Goal: Information Seeking & Learning: Compare options

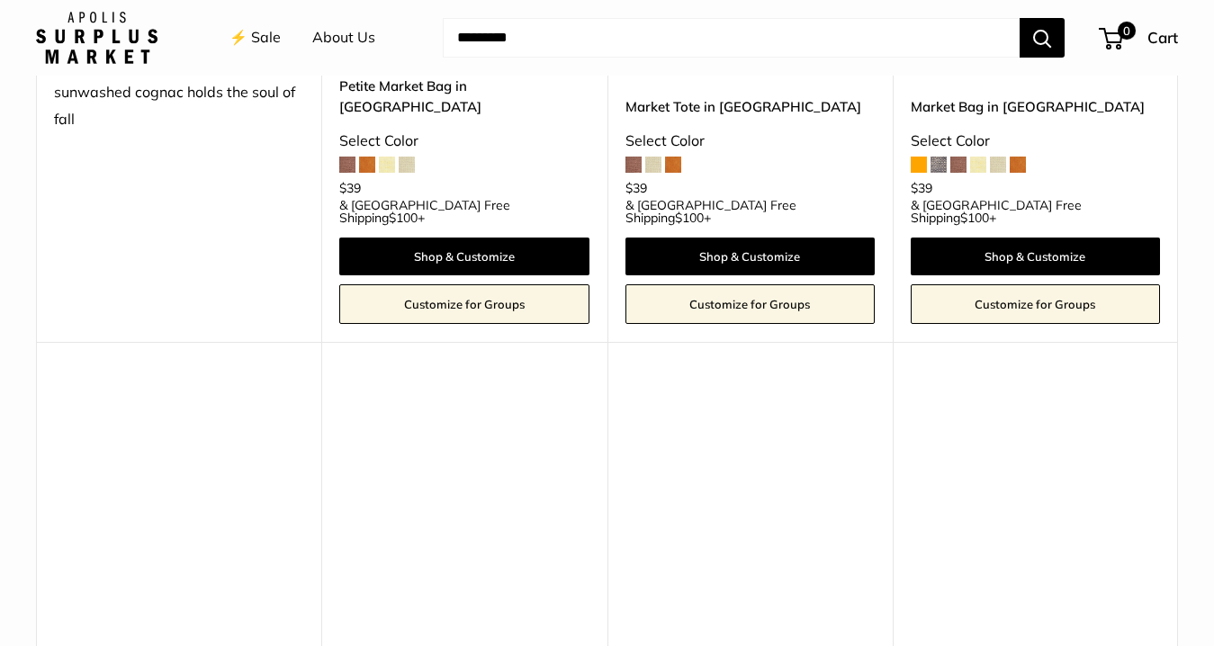
scroll to position [2734, 0]
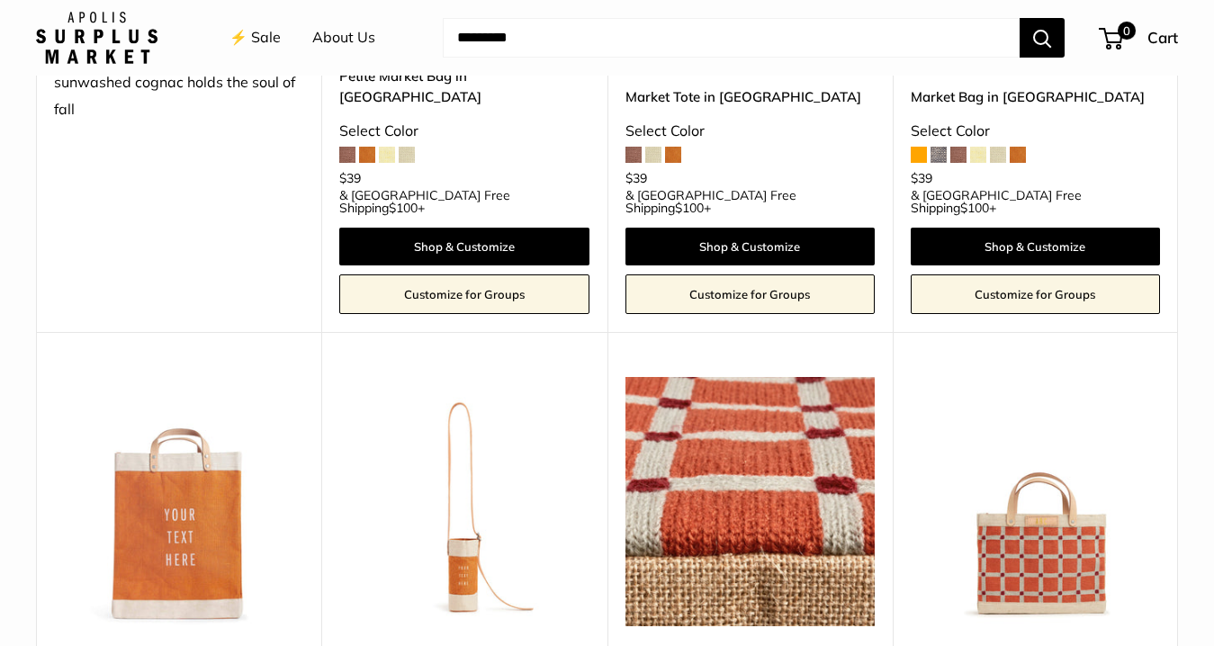
click at [0, 0] on img at bounding box center [0, 0] width 0 height 0
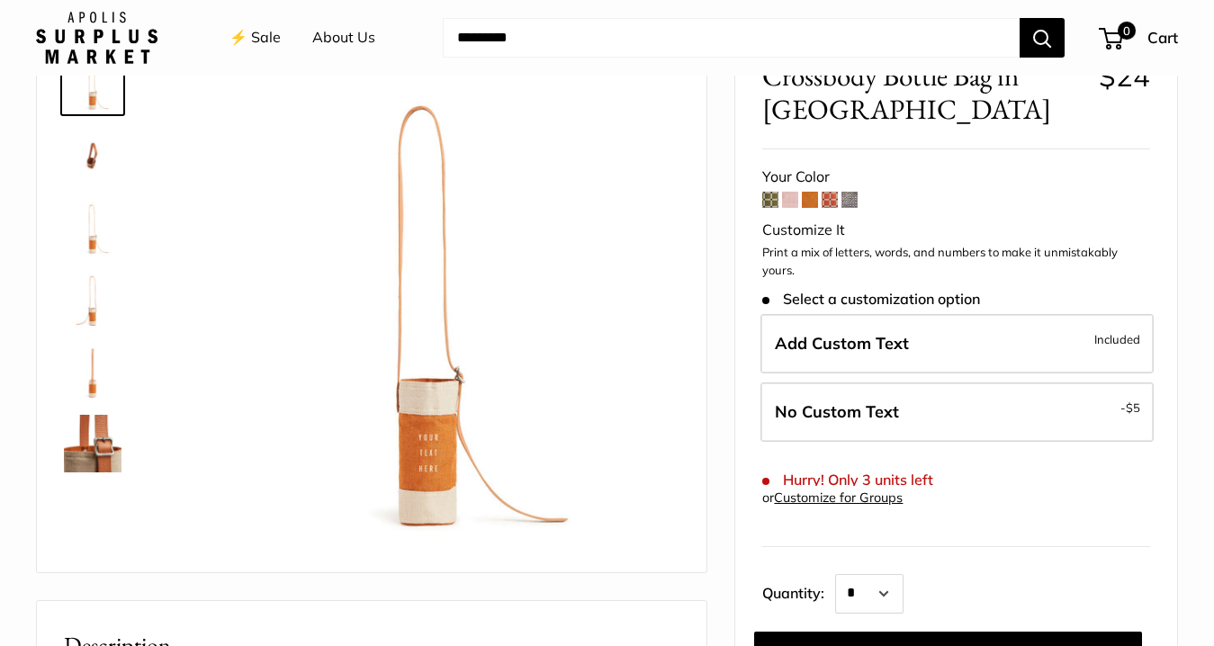
scroll to position [130, 0]
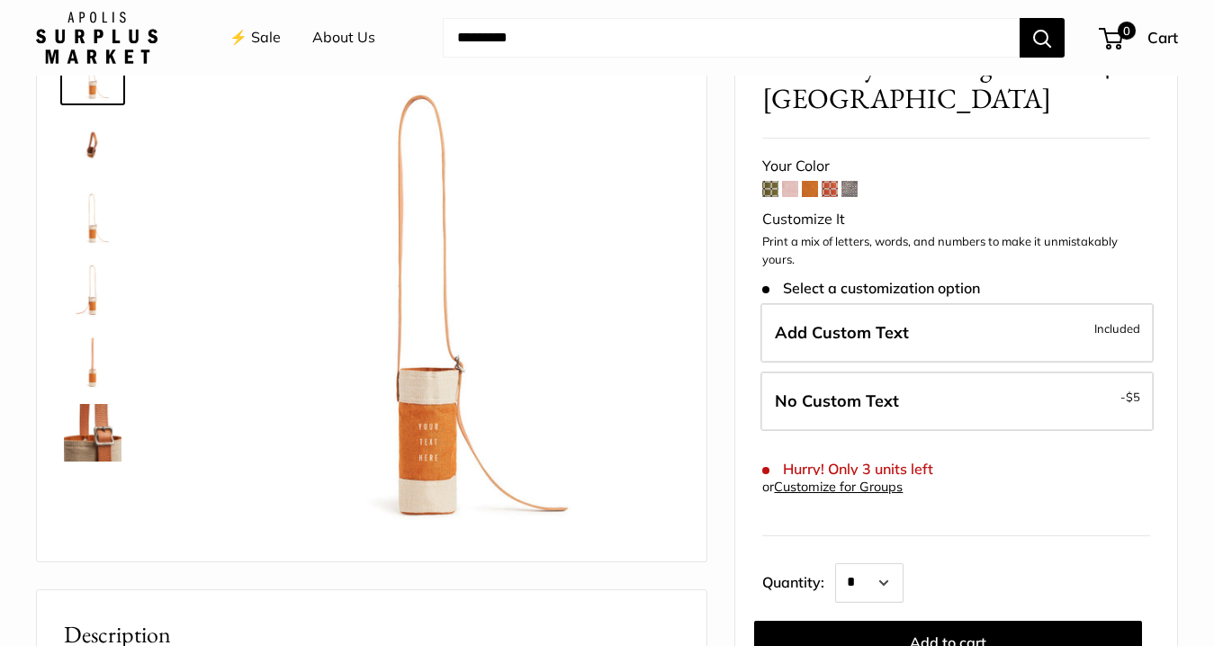
click at [789, 191] on span at bounding box center [790, 189] width 16 height 16
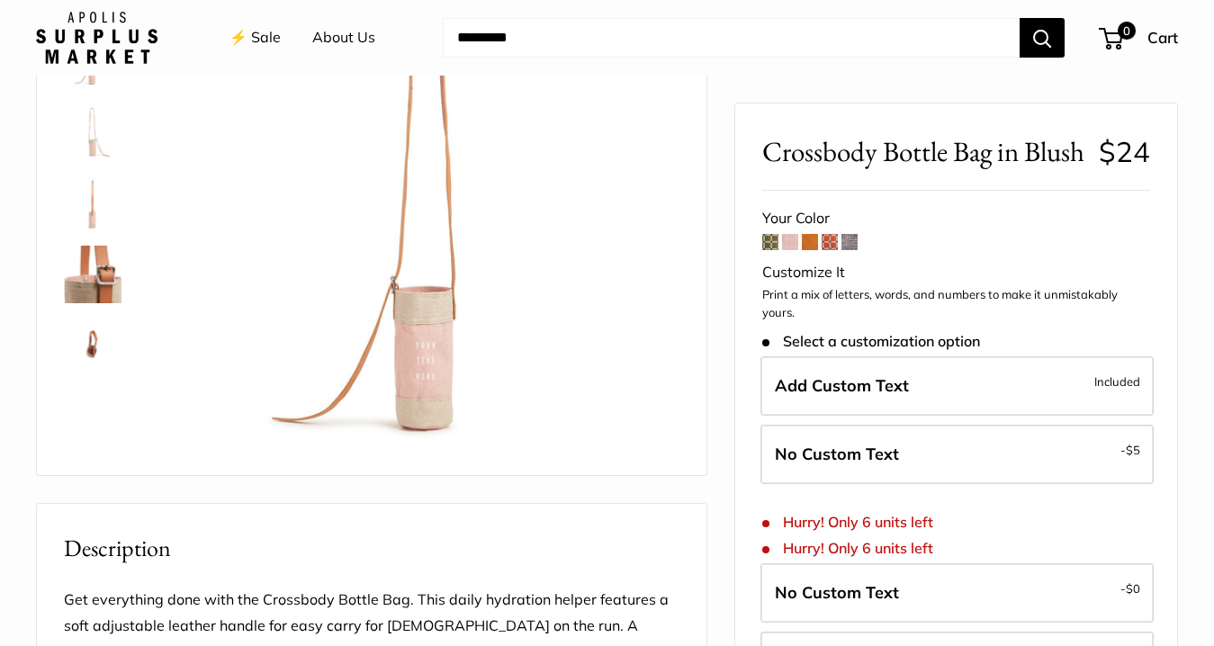
scroll to position [226, 0]
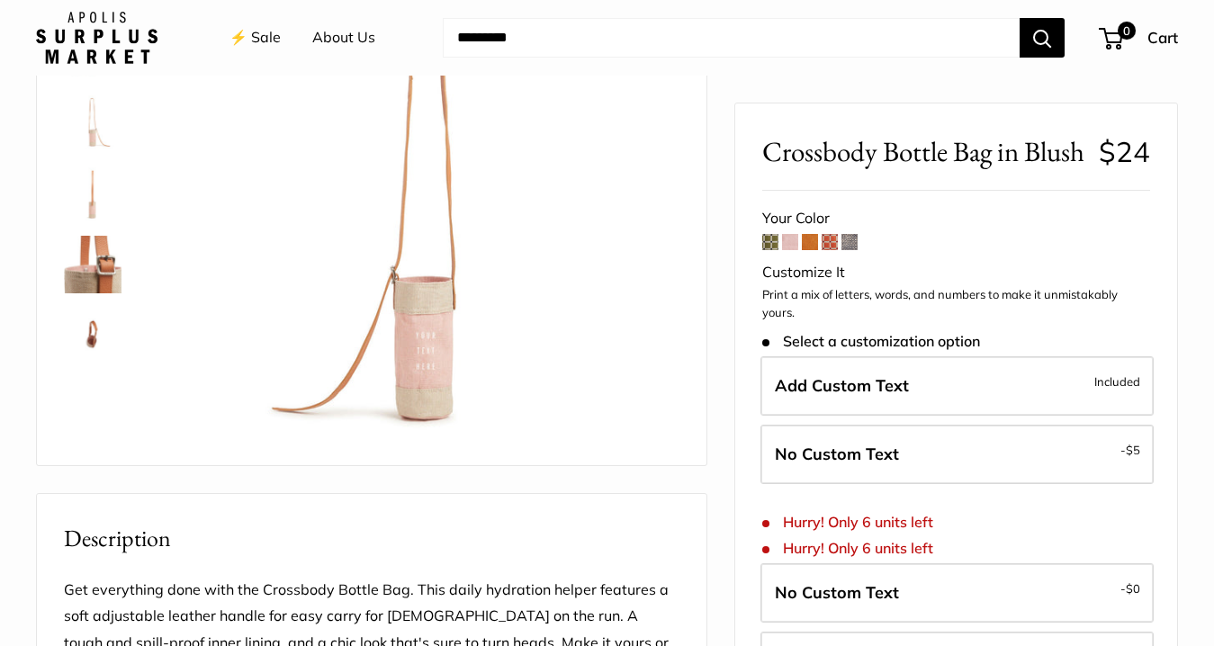
click at [814, 250] on span at bounding box center [810, 242] width 16 height 16
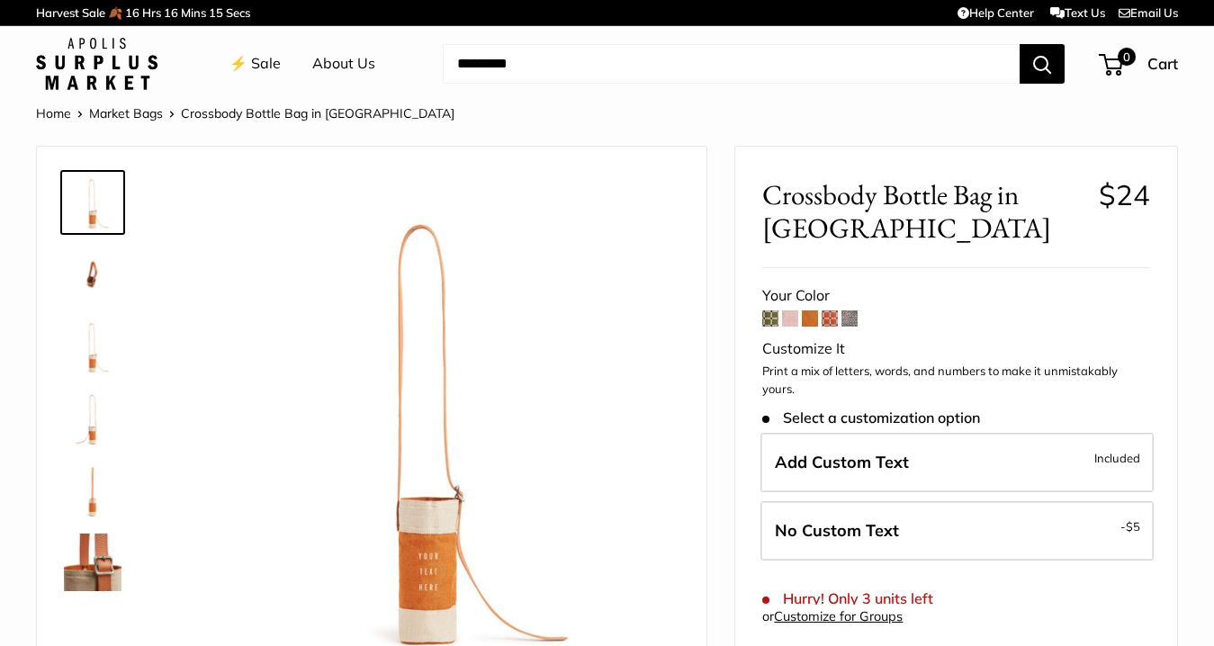
click at [827, 320] on span at bounding box center [830, 319] width 16 height 16
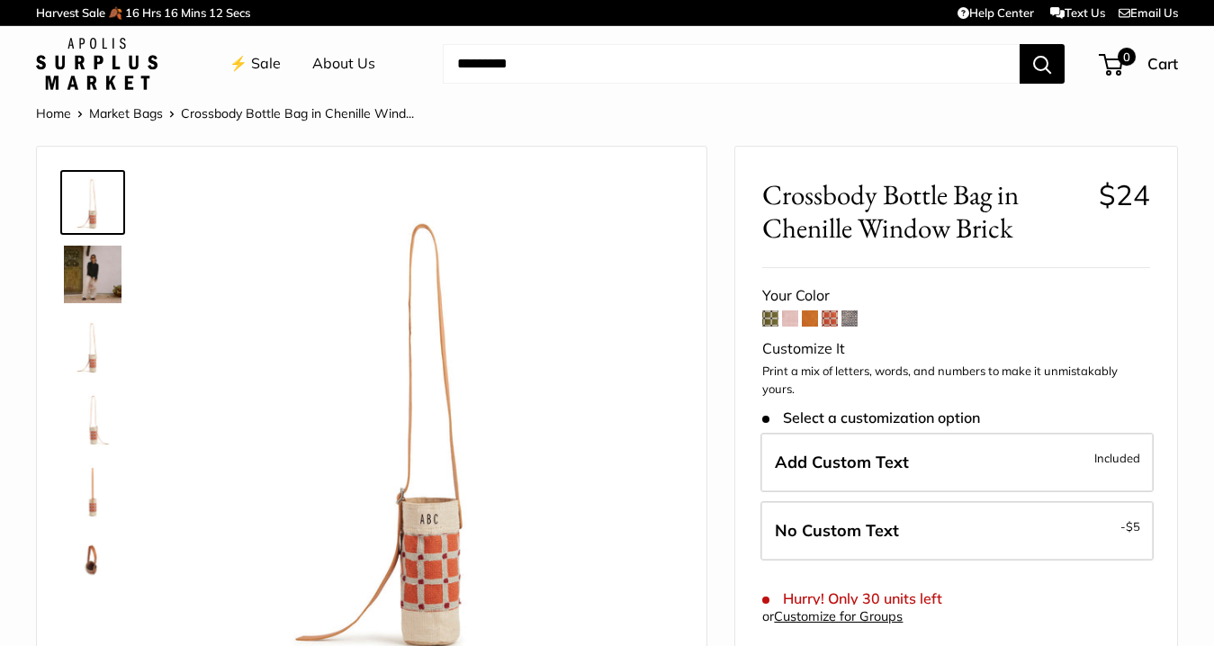
click at [852, 320] on span at bounding box center [850, 319] width 16 height 16
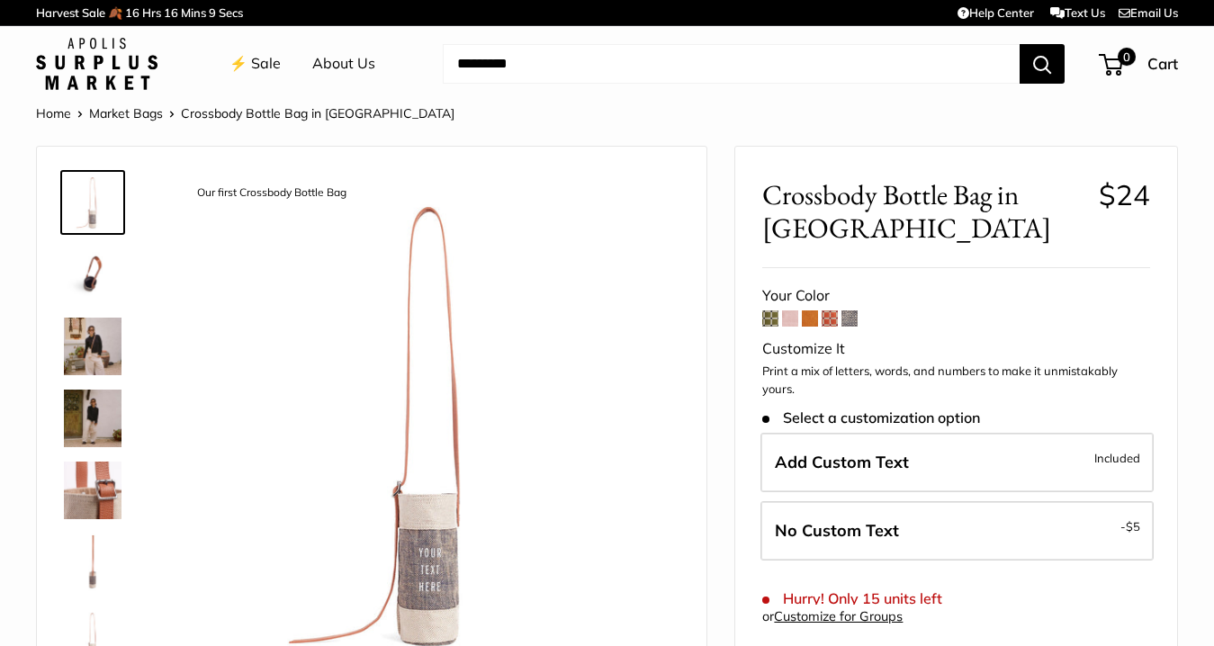
click at [771, 326] on span at bounding box center [770, 319] width 16 height 16
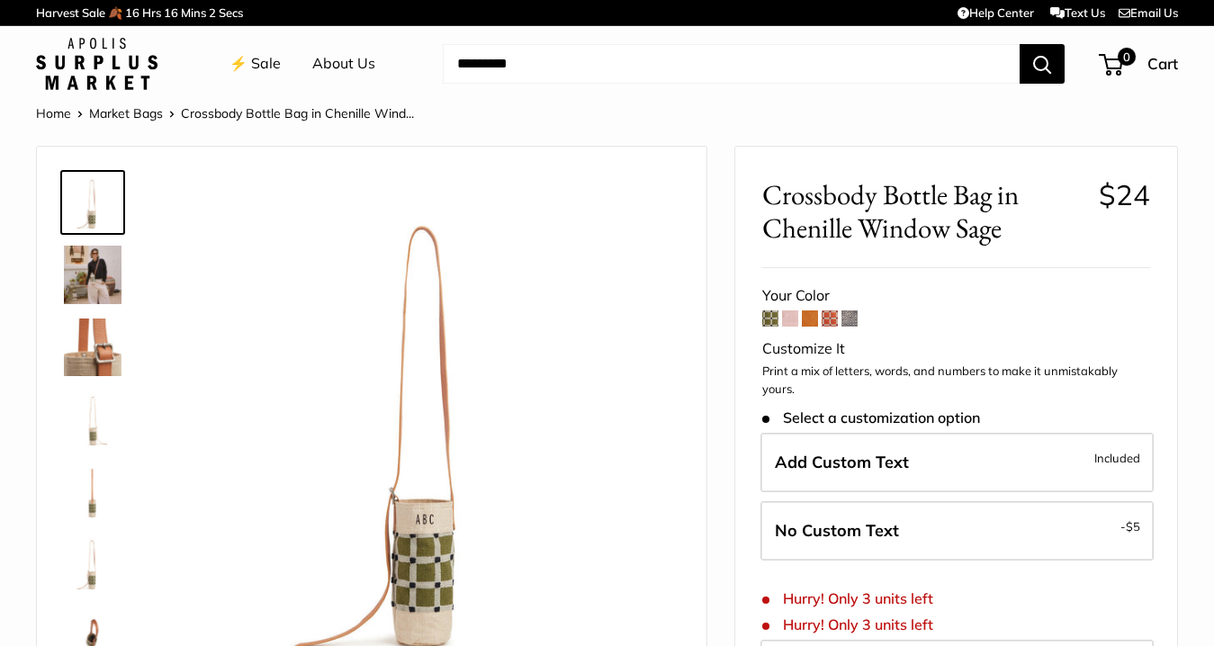
click at [789, 323] on span at bounding box center [790, 319] width 16 height 16
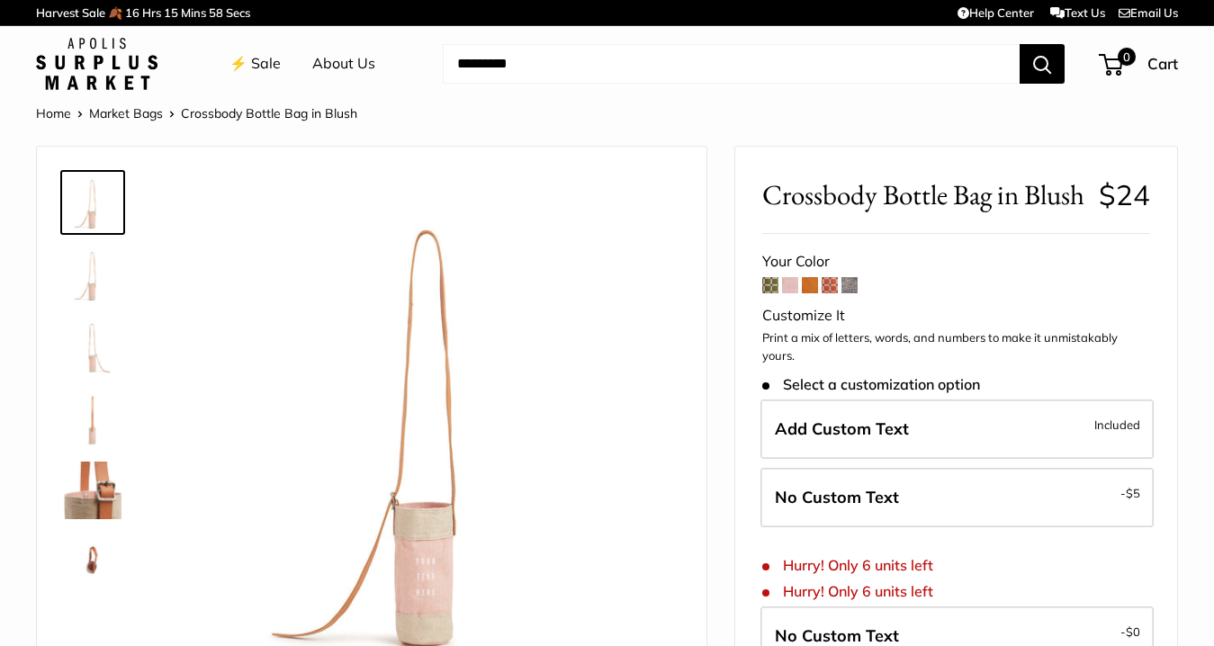
click at [814, 293] on span at bounding box center [810, 285] width 16 height 16
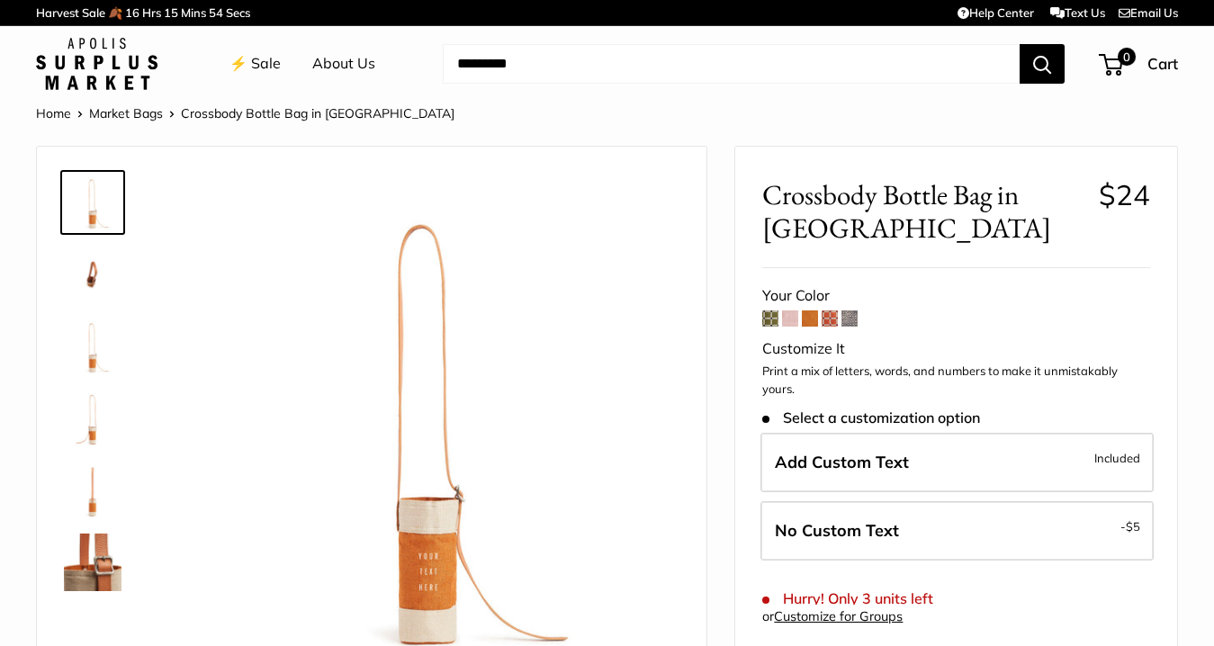
click at [825, 321] on span at bounding box center [830, 319] width 16 height 16
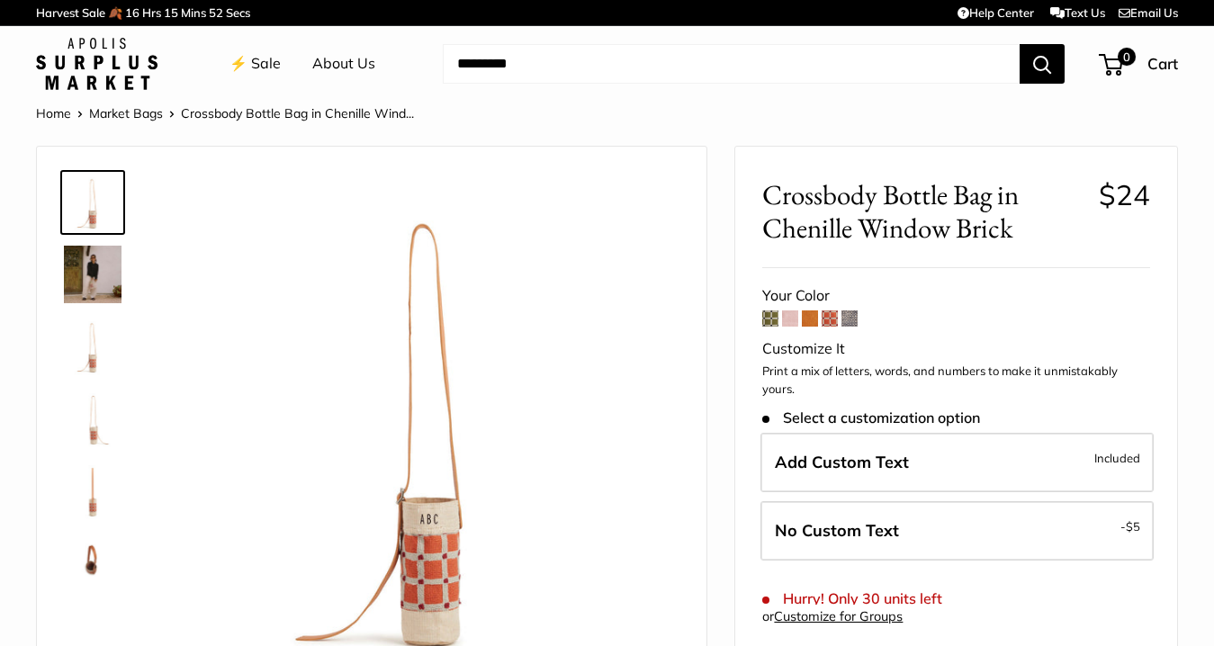
click at [256, 59] on link "⚡️ Sale" at bounding box center [255, 63] width 51 height 27
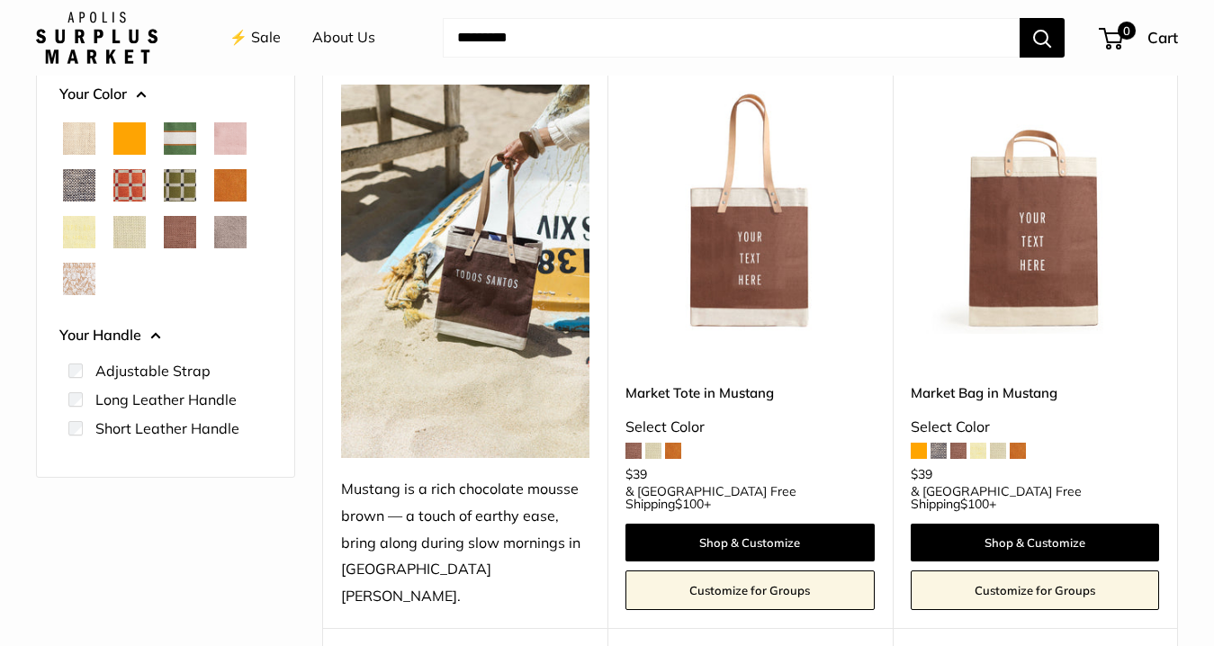
scroll to position [83, 0]
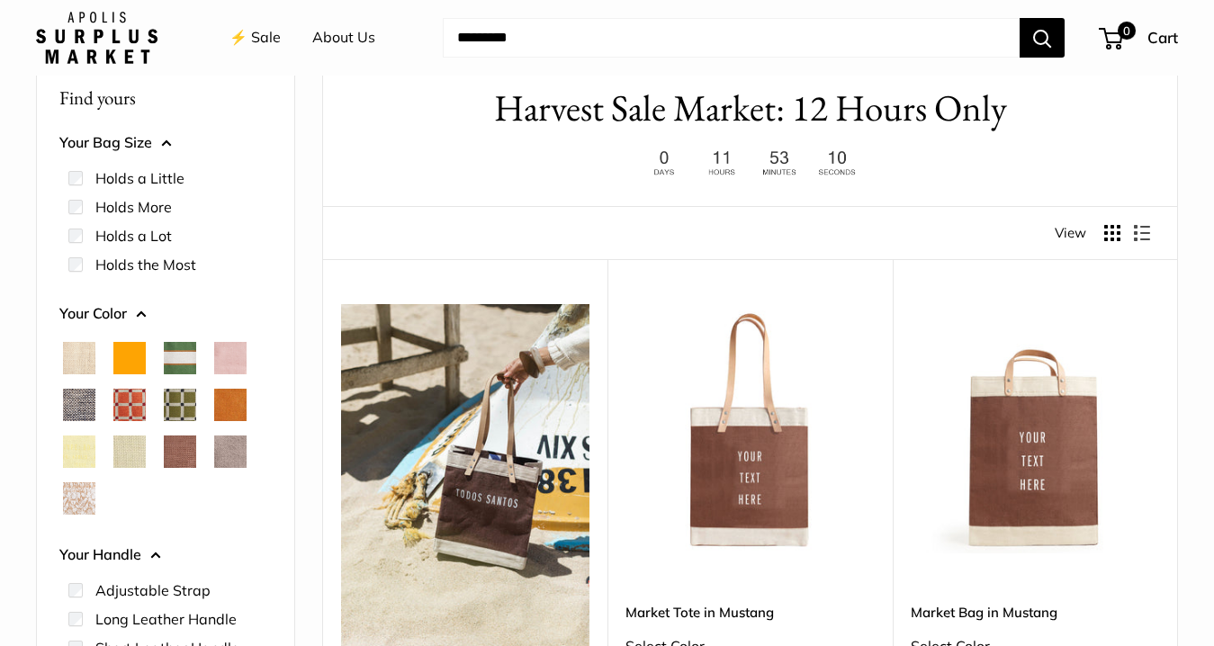
click at [229, 351] on span "Blush" at bounding box center [230, 358] width 32 height 32
